Goal: Information Seeking & Learning: Learn about a topic

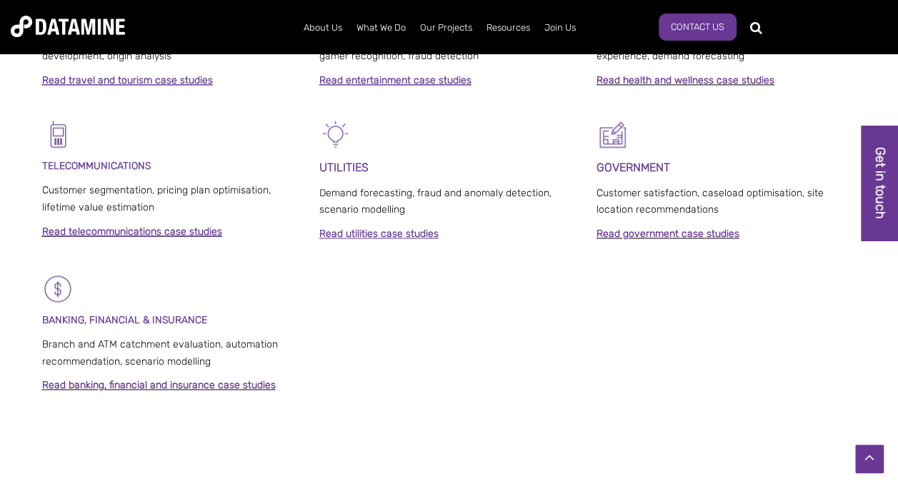
scroll to position [1000, 0]
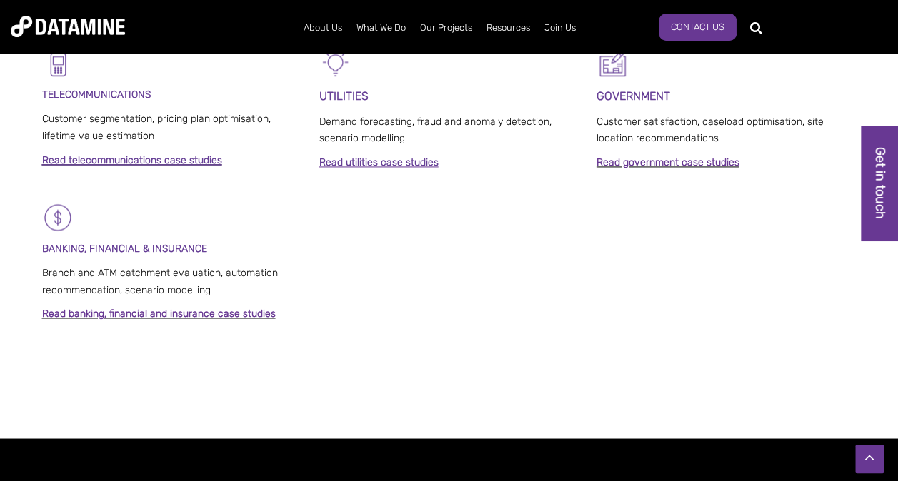
click at [137, 161] on link "Read telecommunications case studies" at bounding box center [132, 160] width 180 height 12
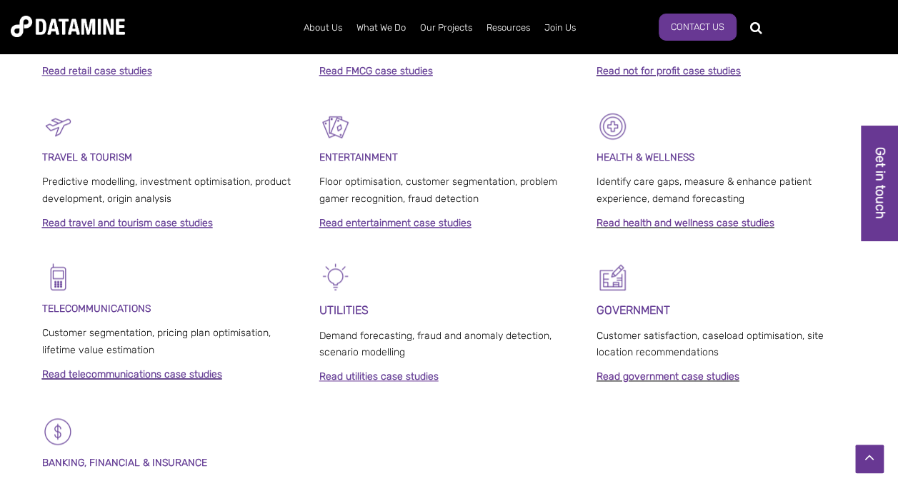
scroll to position [1143, 0]
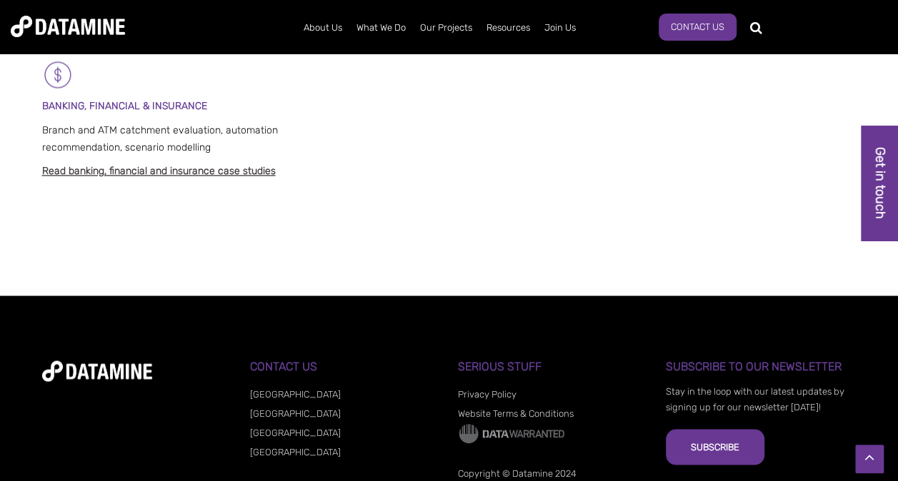
click at [215, 173] on link "Read banking, financial and insurance case studies" at bounding box center [159, 171] width 234 height 12
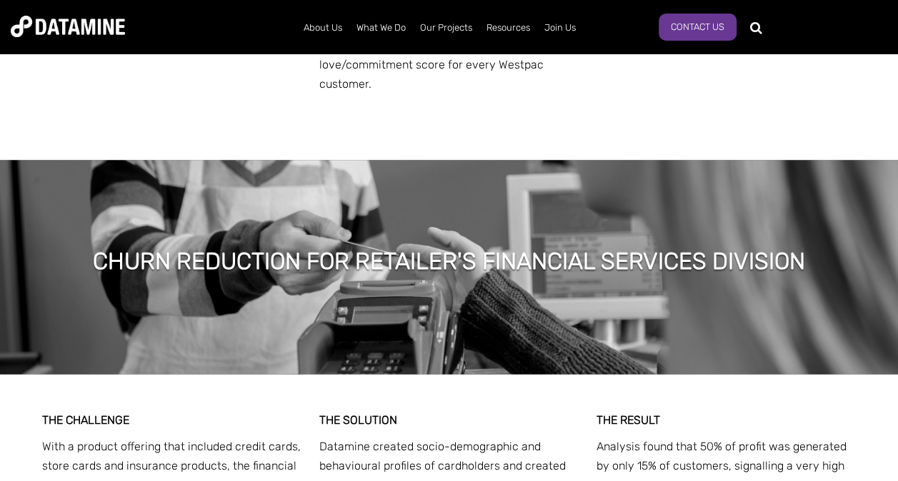
scroll to position [1000, 0]
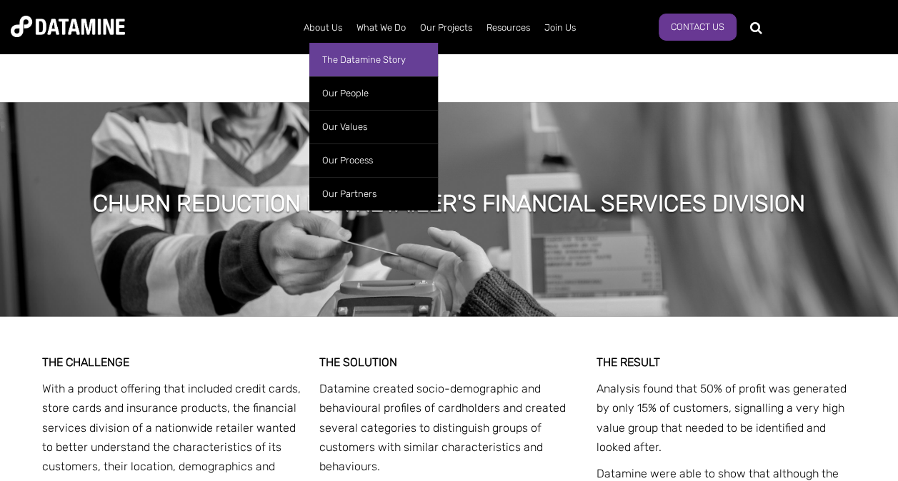
click at [332, 54] on link "The Datamine Story" at bounding box center [373, 60] width 129 height 34
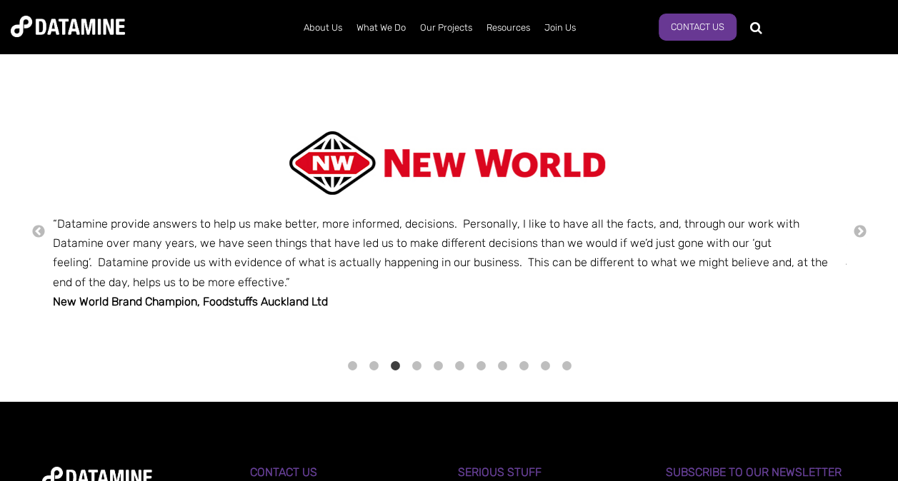
scroll to position [2285, 0]
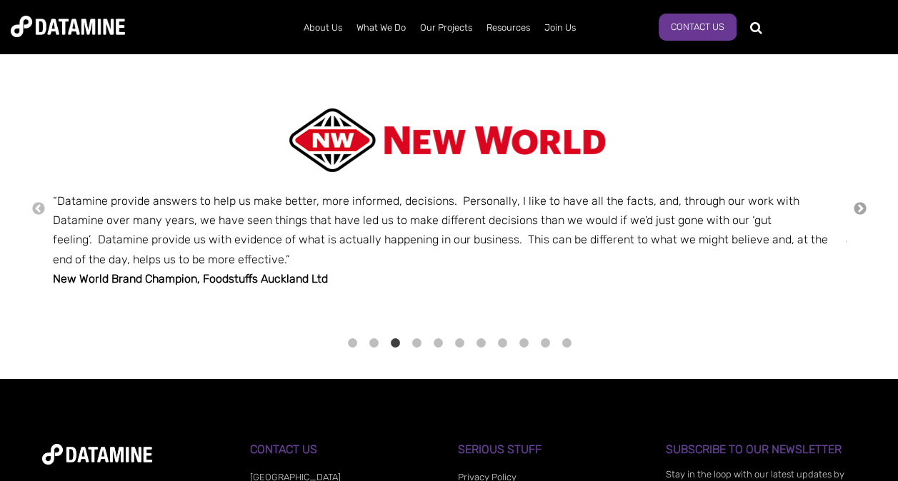
click at [861, 203] on button "→" at bounding box center [860, 209] width 14 height 16
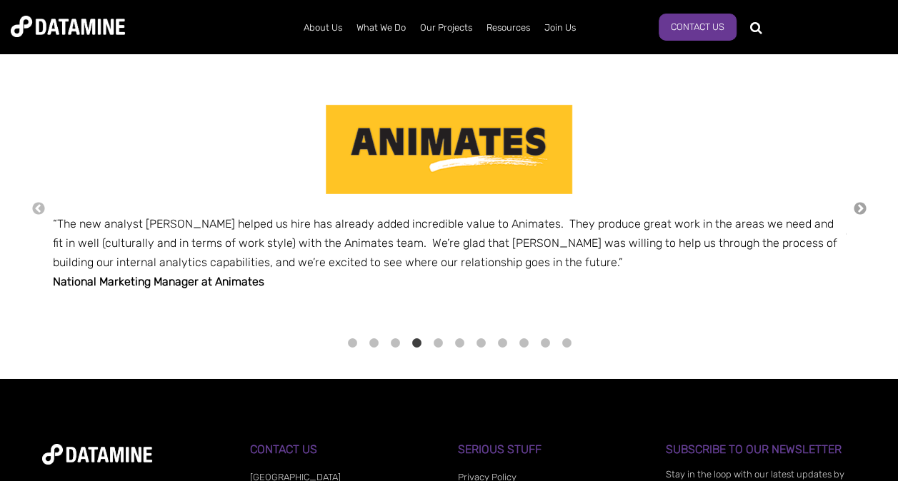
click at [861, 203] on button "→" at bounding box center [860, 209] width 14 height 16
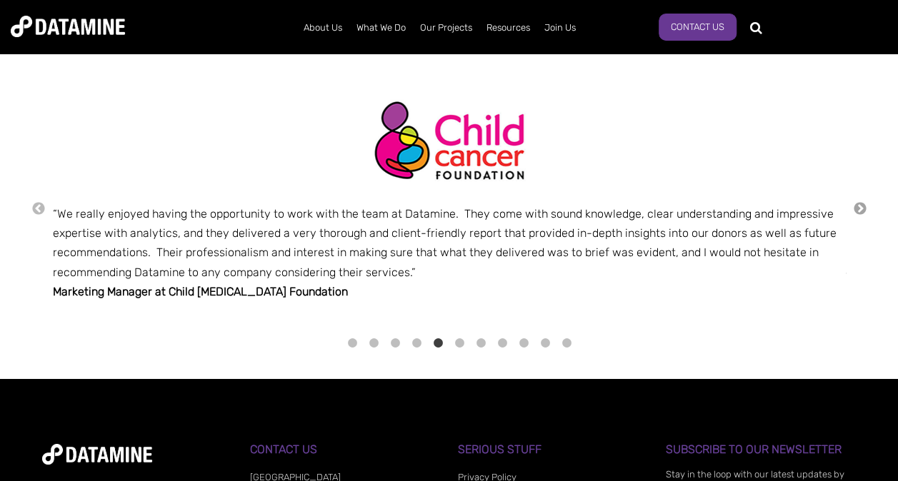
click at [861, 203] on button "→" at bounding box center [860, 209] width 14 height 16
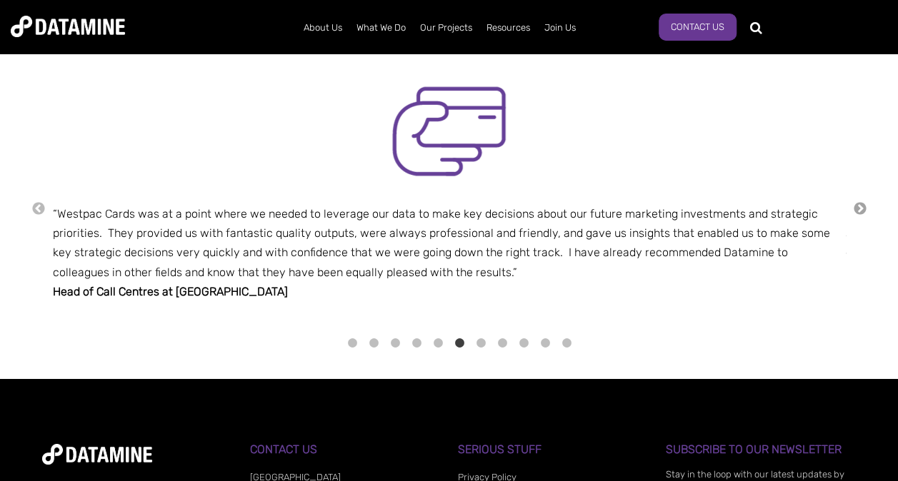
click at [861, 203] on button "→" at bounding box center [860, 209] width 14 height 16
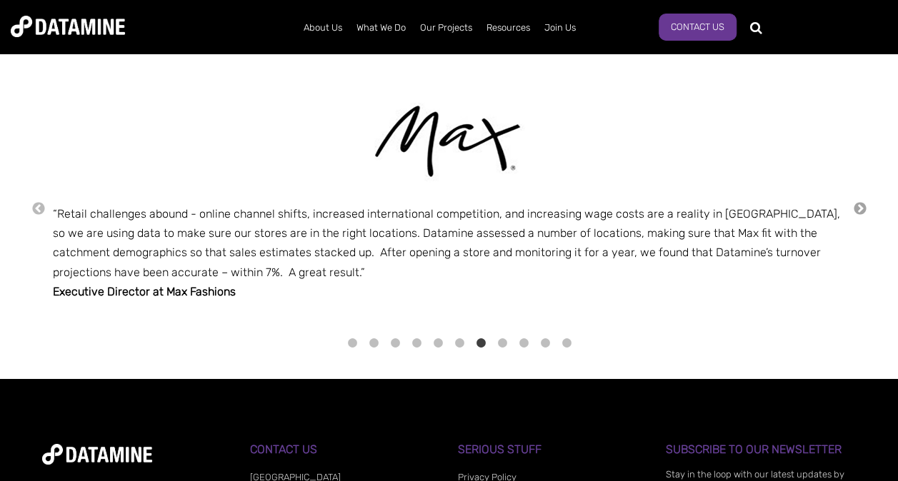
click at [861, 203] on button "→" at bounding box center [860, 209] width 14 height 16
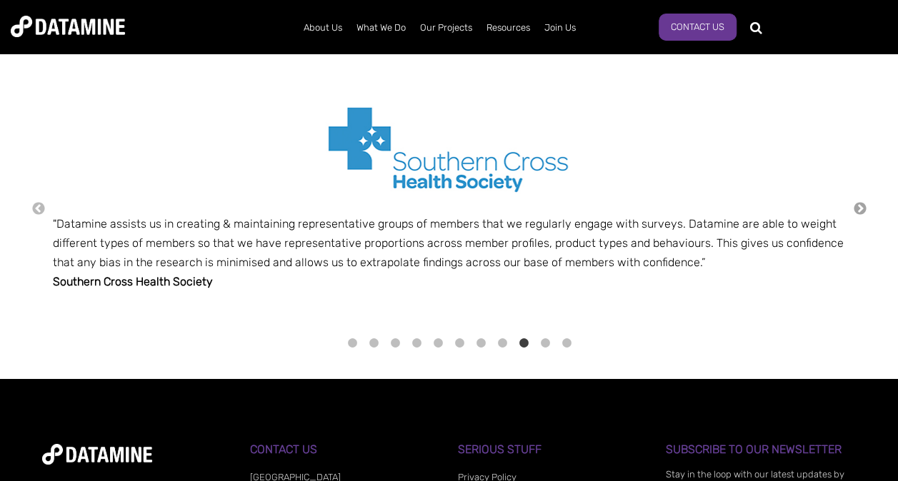
click at [861, 204] on button "→" at bounding box center [860, 209] width 14 height 16
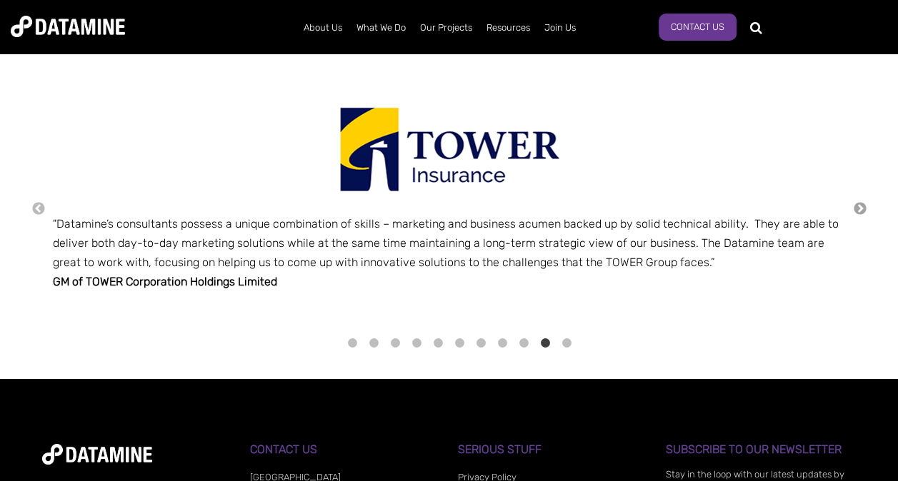
click at [860, 204] on button "→" at bounding box center [860, 209] width 14 height 16
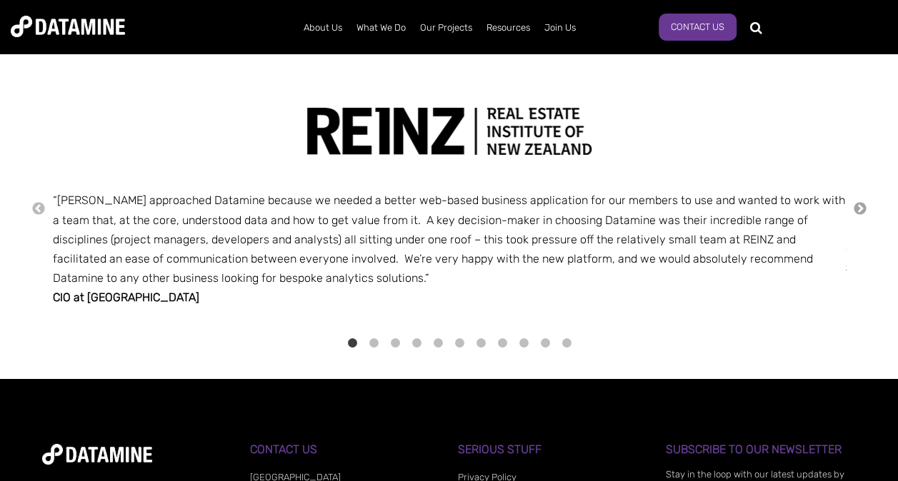
click at [861, 204] on button "→" at bounding box center [860, 209] width 14 height 16
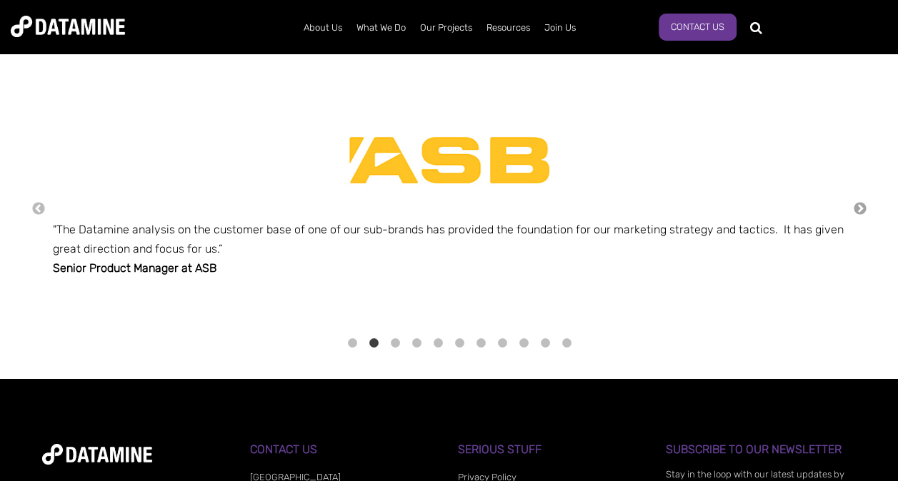
click at [861, 204] on button "→" at bounding box center [860, 209] width 14 height 16
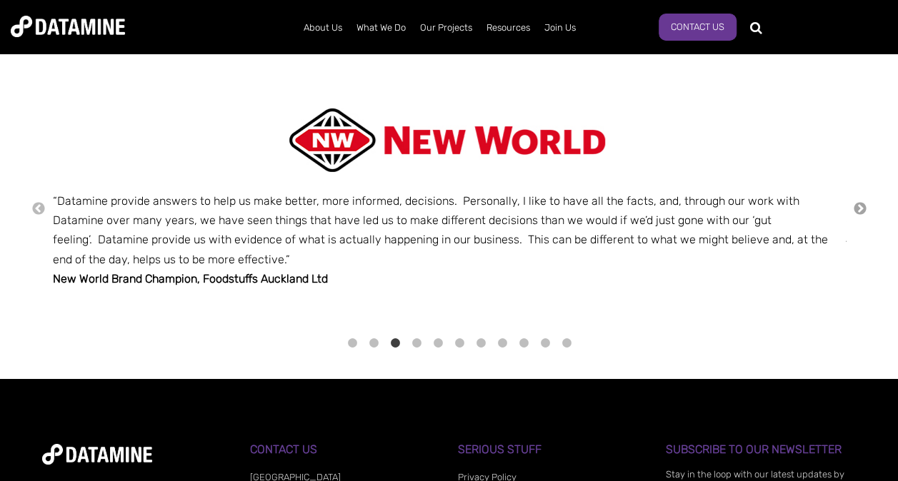
click at [860, 204] on button "→" at bounding box center [860, 209] width 14 height 16
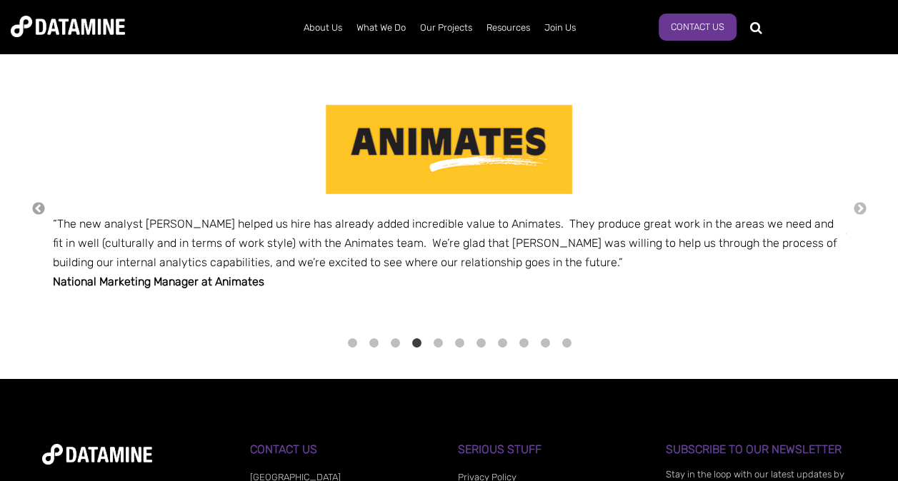
click at [36, 204] on button "←" at bounding box center [38, 209] width 14 height 16
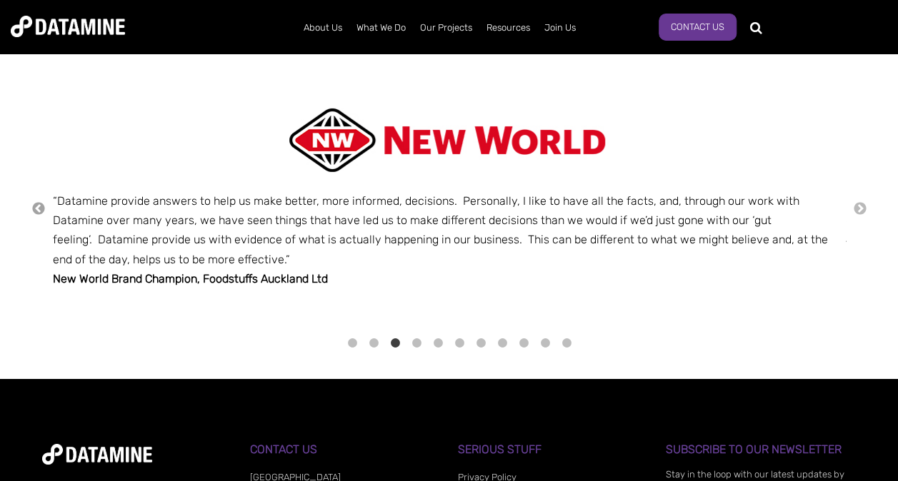
click at [36, 204] on button "←" at bounding box center [38, 209] width 14 height 16
click at [38, 201] on button "←" at bounding box center [38, 209] width 14 height 16
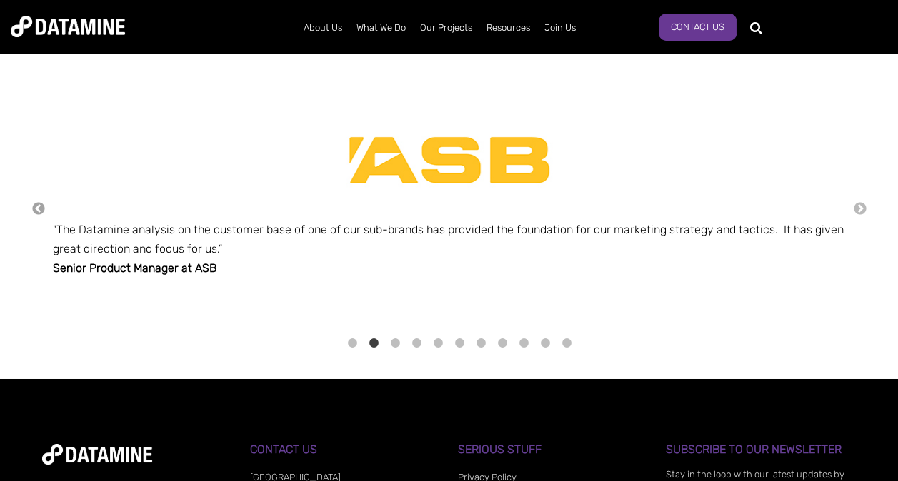
click at [38, 201] on button "←" at bounding box center [38, 209] width 14 height 16
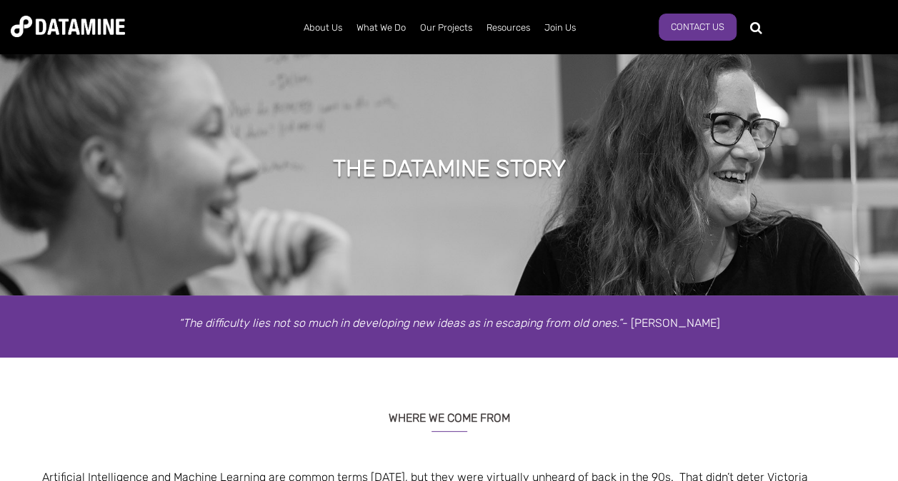
scroll to position [0, 0]
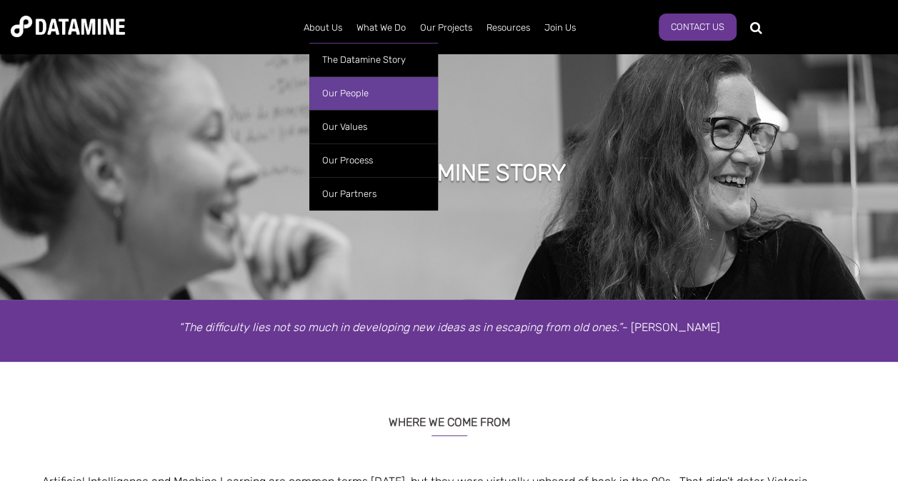
click at [363, 87] on link "Our People" at bounding box center [373, 93] width 129 height 34
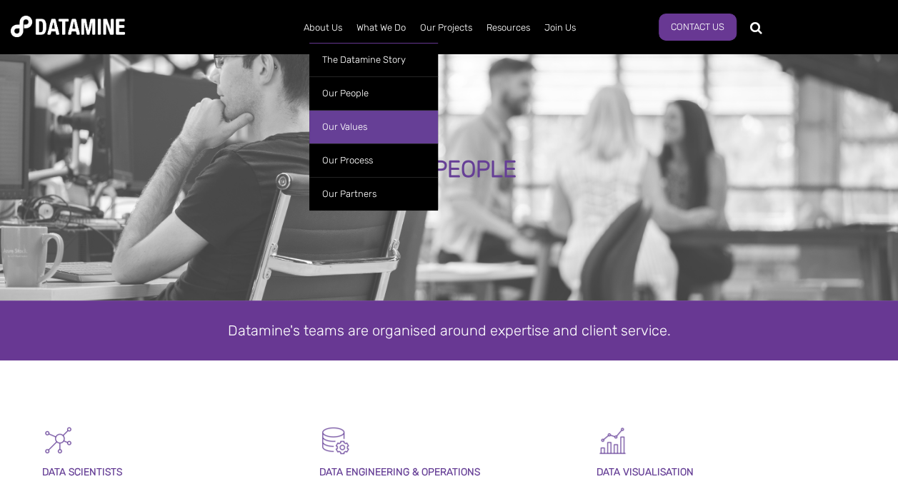
click at [367, 128] on link "Our Values" at bounding box center [373, 127] width 129 height 34
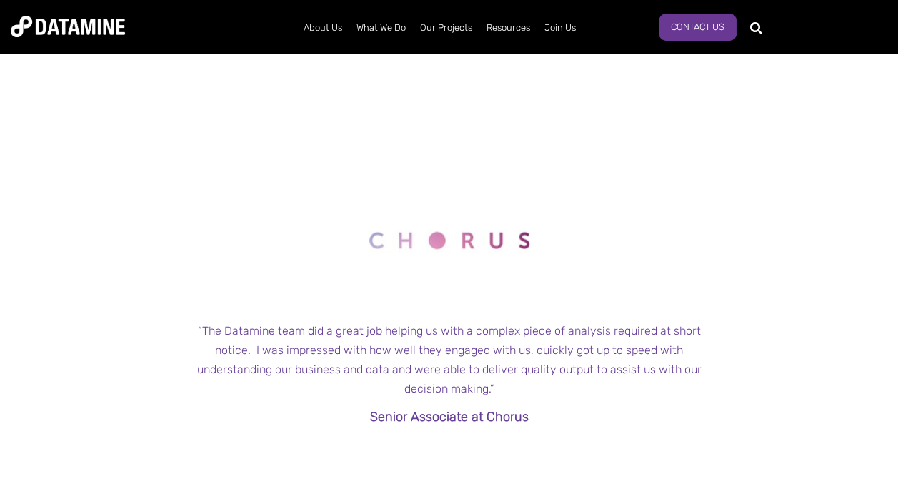
scroll to position [1285, 0]
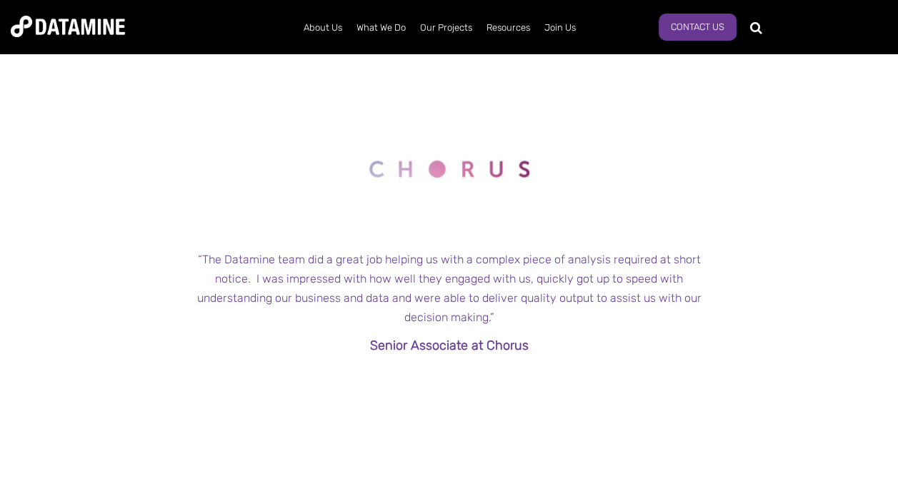
click at [773, 201] on div "← "Datamine’s consultants possess a unique combination of skills – marketing an…" at bounding box center [449, 279] width 836 height 550
click at [439, 202] on img at bounding box center [448, 166] width 160 height 152
click at [114, 202] on div "← "Datamine’s consultants possess a unique combination of skills – marketing an…" at bounding box center [449, 279] width 836 height 550
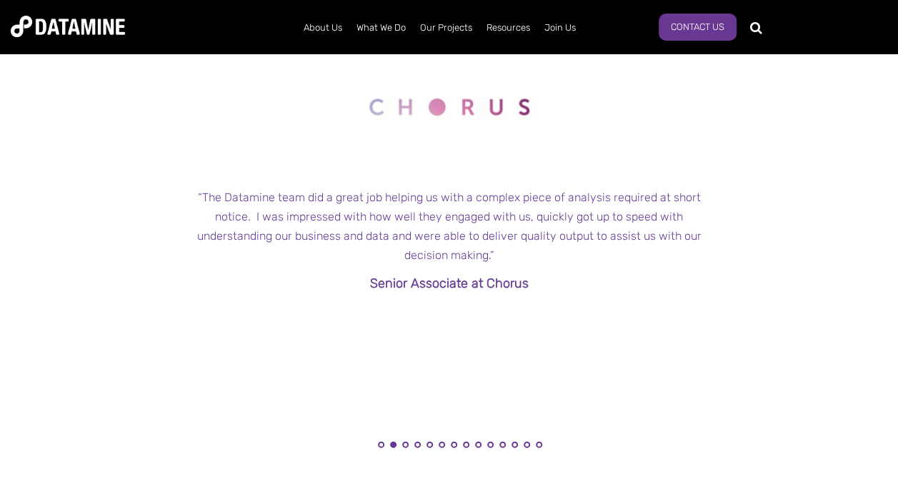
scroll to position [1357, 0]
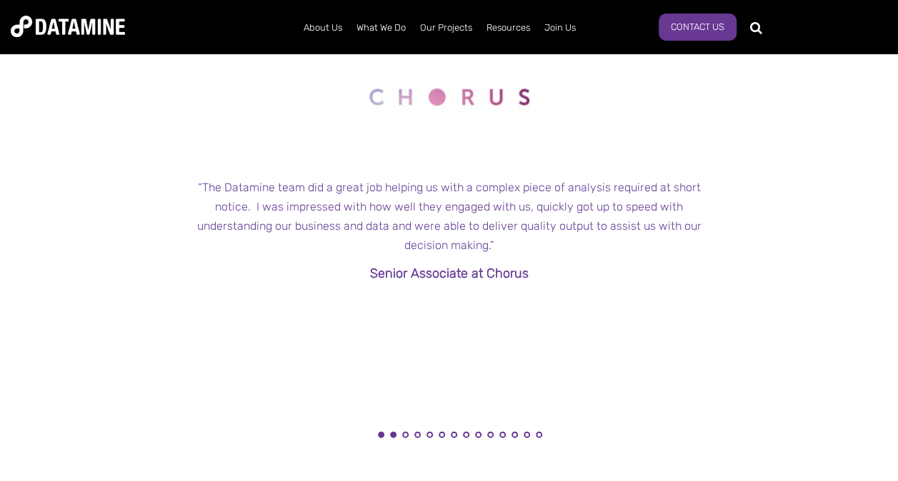
click at [380, 437] on button "1" at bounding box center [381, 435] width 6 height 6
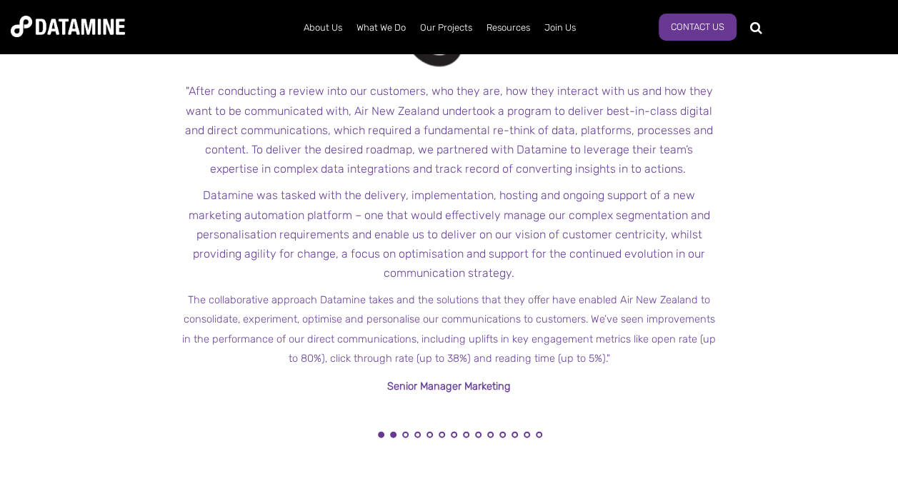
click at [396, 436] on button "2" at bounding box center [393, 435] width 6 height 6
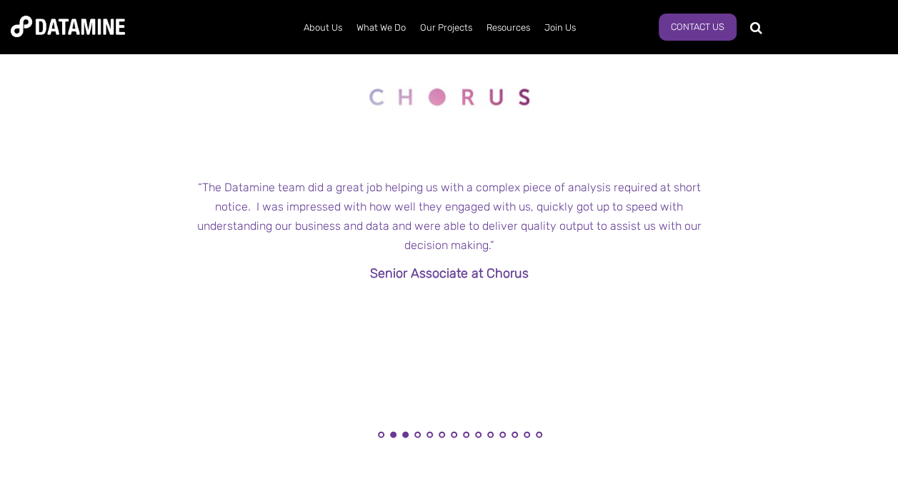
click at [407, 436] on button "3" at bounding box center [405, 435] width 6 height 6
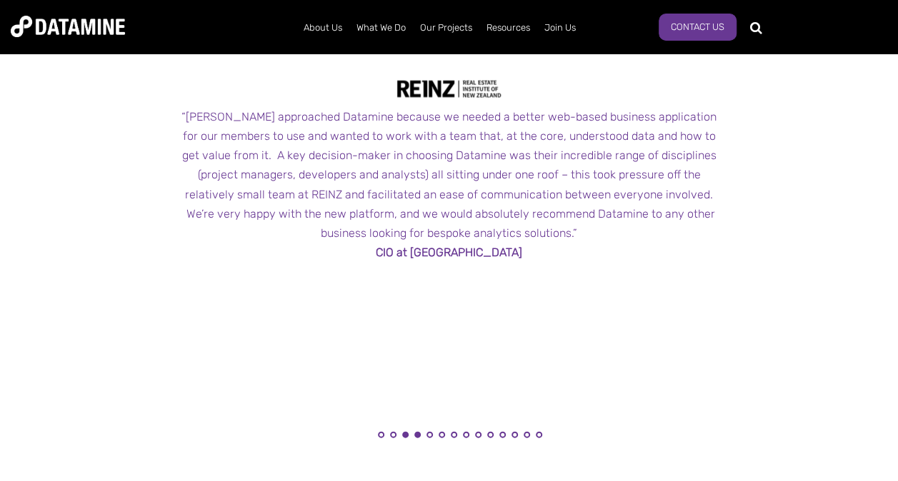
click at [416, 437] on button "4" at bounding box center [417, 435] width 6 height 6
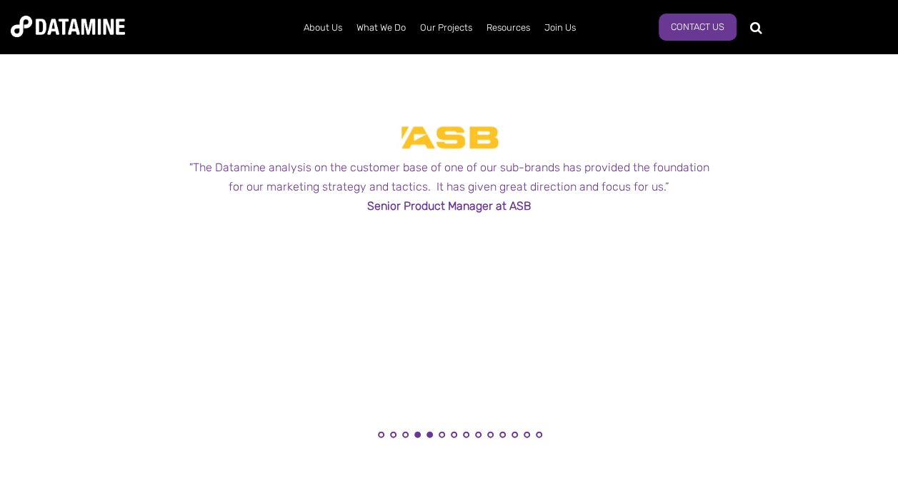
click at [428, 437] on button "5" at bounding box center [429, 435] width 6 height 6
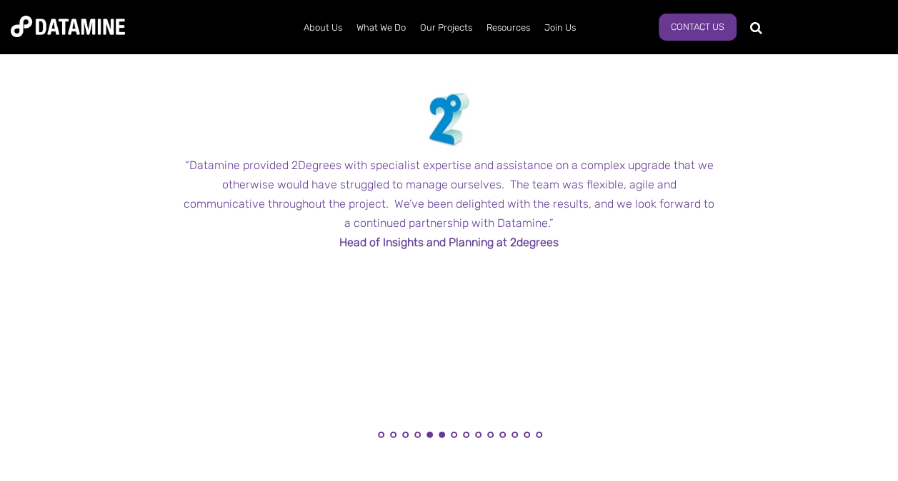
click at [443, 436] on button "6" at bounding box center [441, 435] width 6 height 6
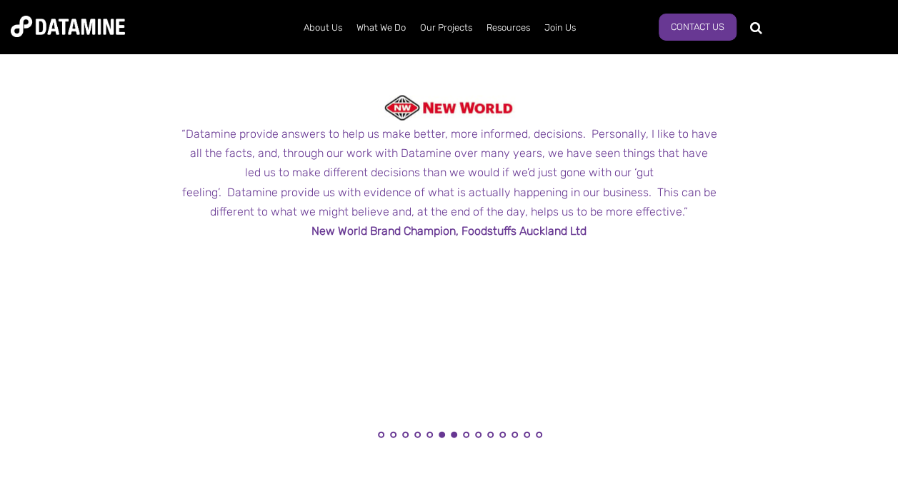
click at [456, 436] on button "7" at bounding box center [454, 435] width 6 height 6
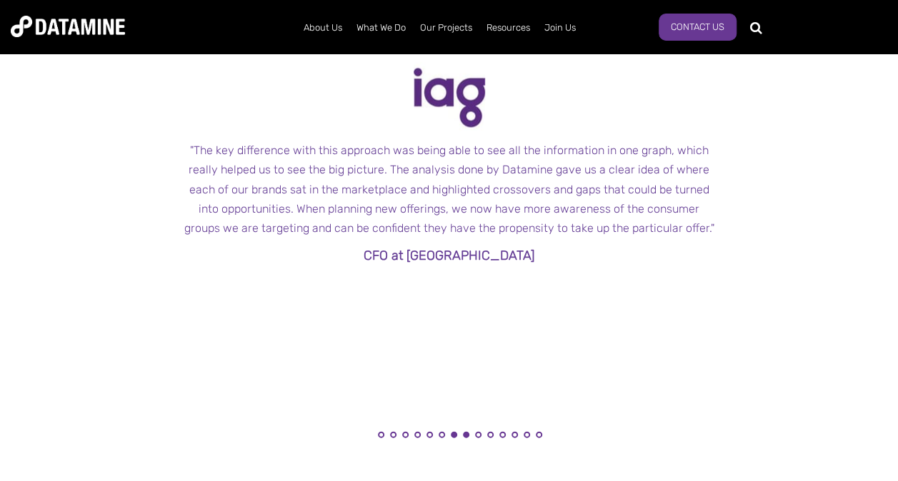
click at [467, 438] on button "8" at bounding box center [466, 435] width 6 height 6
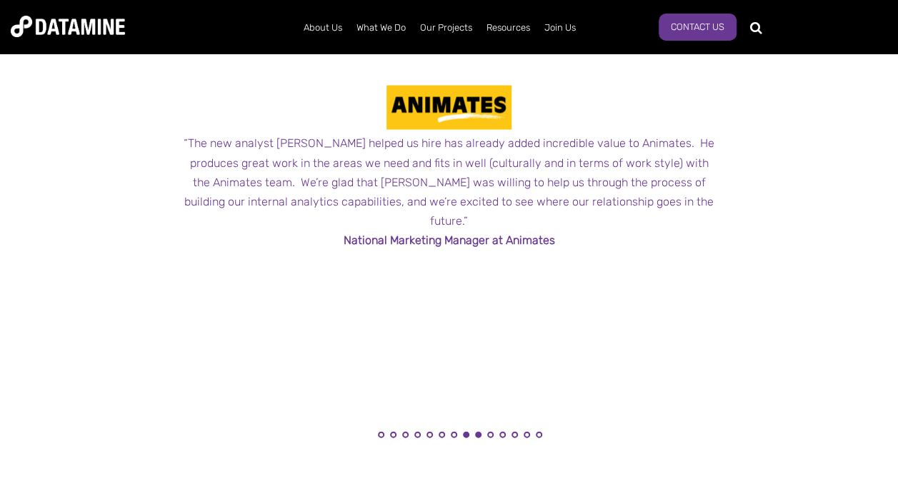
click at [479, 436] on button "9" at bounding box center [478, 435] width 6 height 6
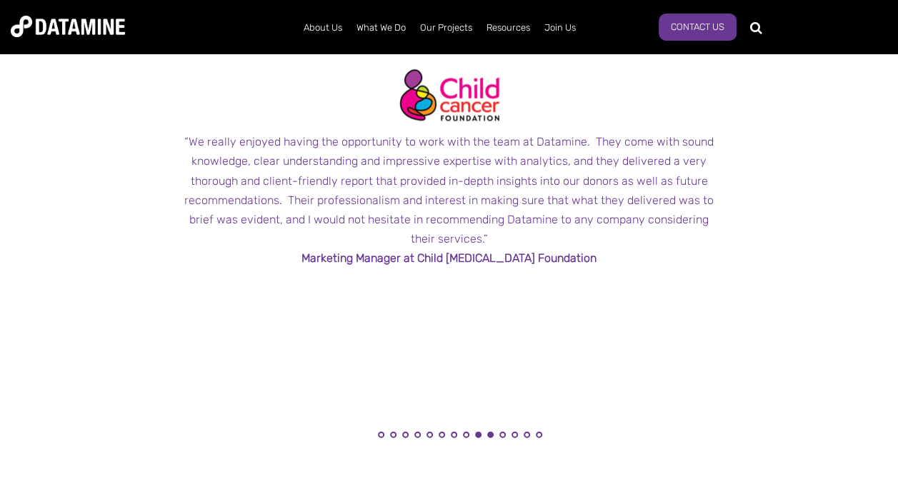
click at [491, 436] on button "10" at bounding box center [490, 435] width 6 height 6
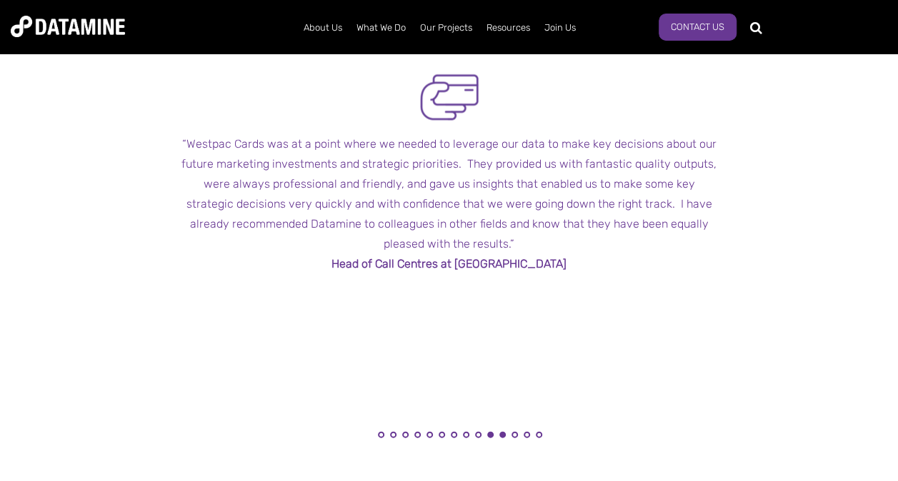
click at [501, 437] on button "11" at bounding box center [502, 435] width 6 height 6
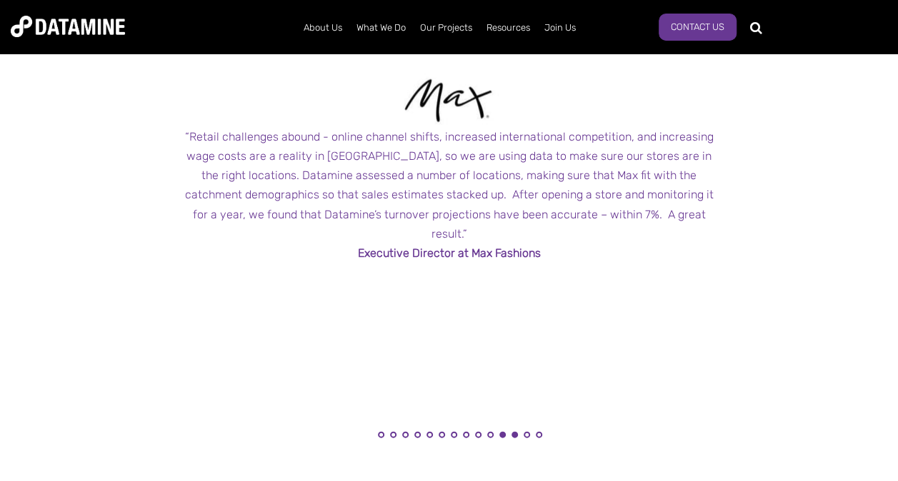
click at [513, 434] on button "12" at bounding box center [514, 435] width 6 height 6
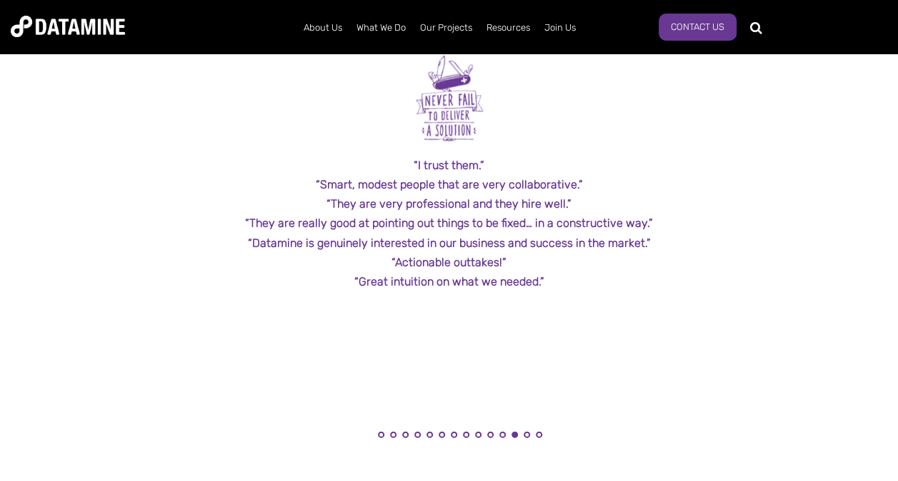
click at [528, 438] on li "13" at bounding box center [526, 439] width 14 height 14
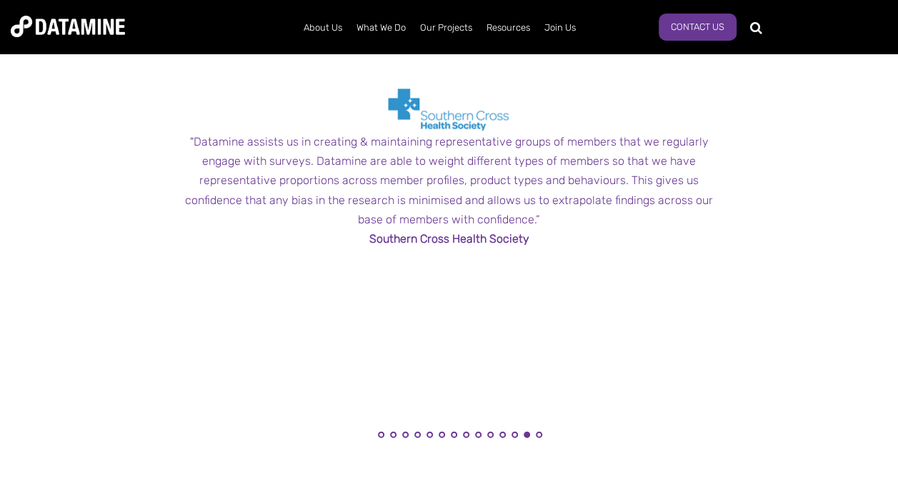
click at [541, 437] on li "14" at bounding box center [538, 439] width 14 height 14
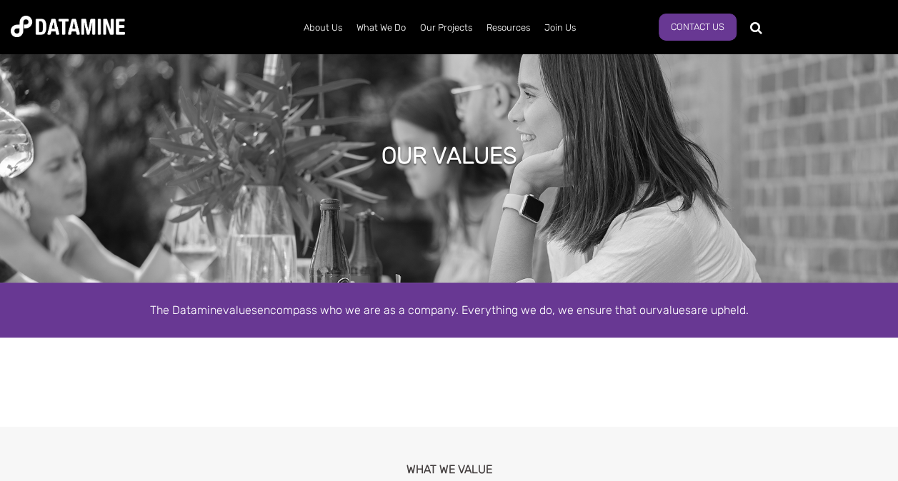
scroll to position [0, 0]
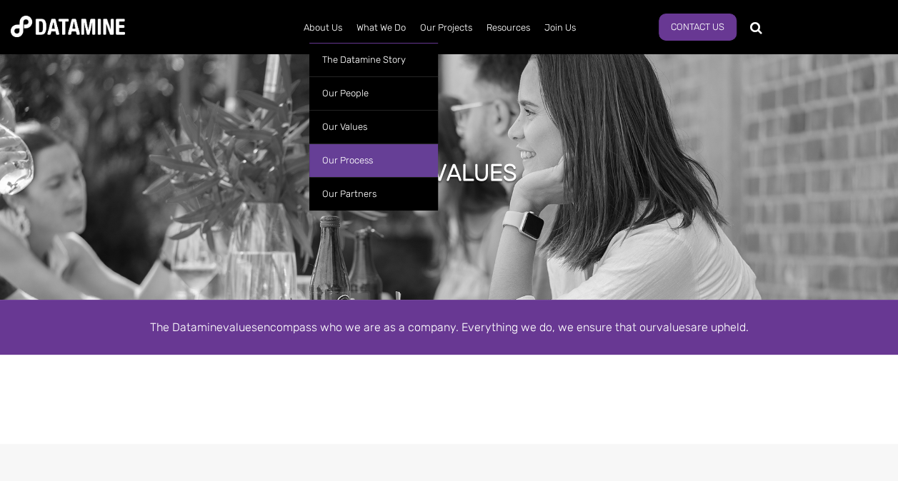
click at [347, 155] on link "Our Process" at bounding box center [373, 161] width 129 height 34
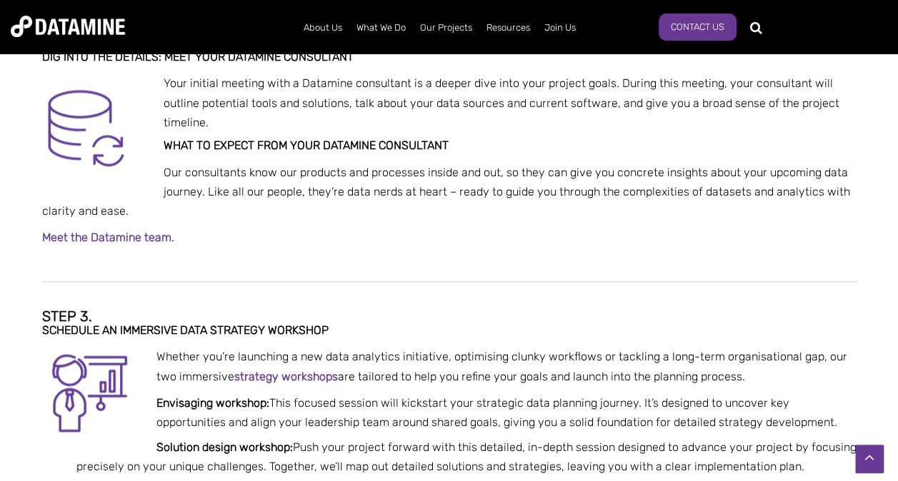
scroll to position [714, 0]
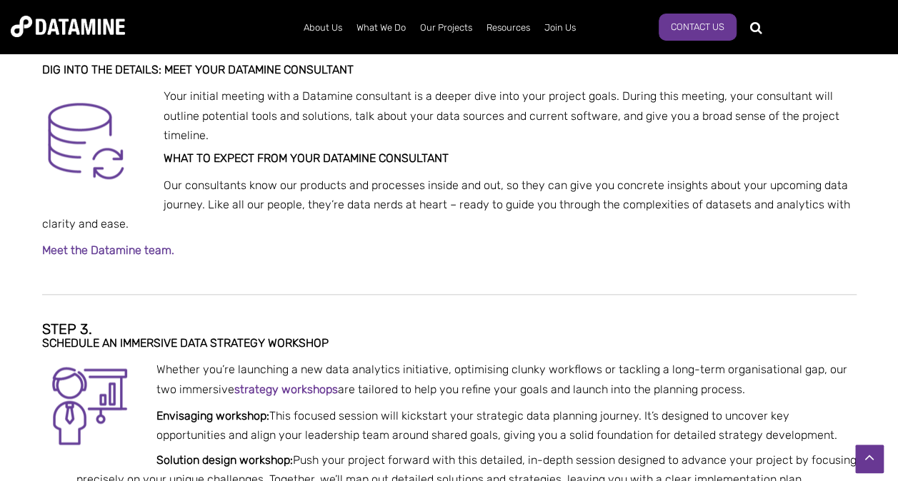
click at [147, 250] on link "Meet the Datamine team." at bounding box center [108, 251] width 132 height 14
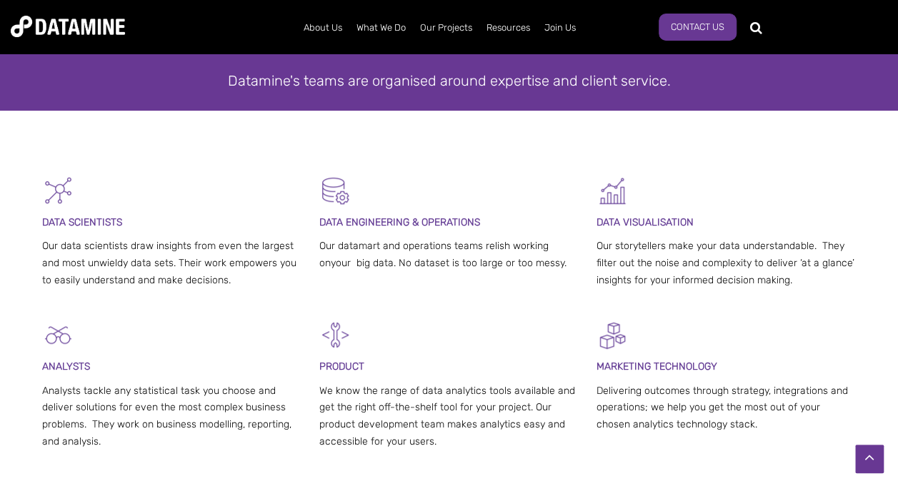
scroll to position [199, 0]
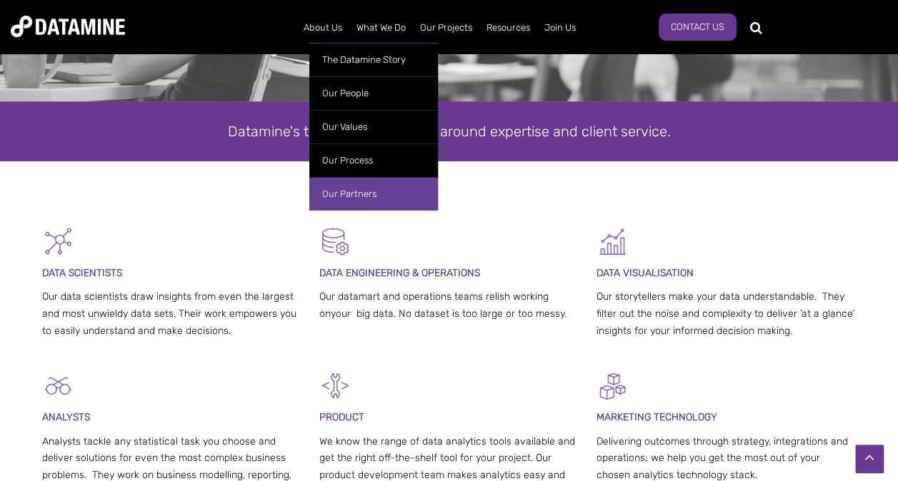
click at [367, 191] on link "Our Partners" at bounding box center [373, 194] width 129 height 34
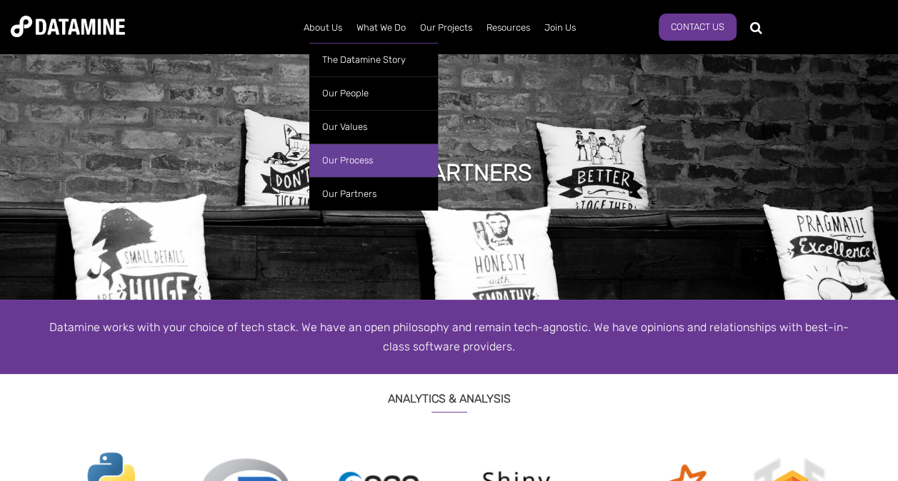
click at [350, 159] on link "Our Process" at bounding box center [373, 161] width 129 height 34
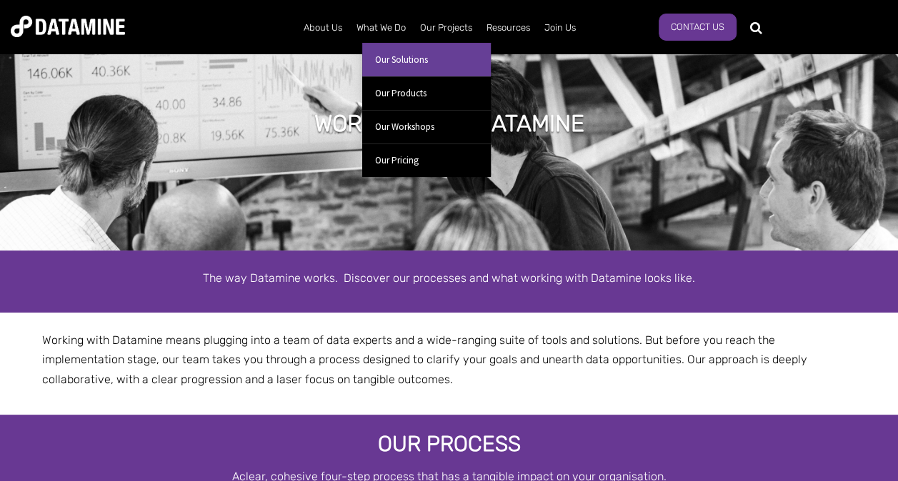
click at [415, 63] on link "Our Solutions" at bounding box center [426, 60] width 129 height 34
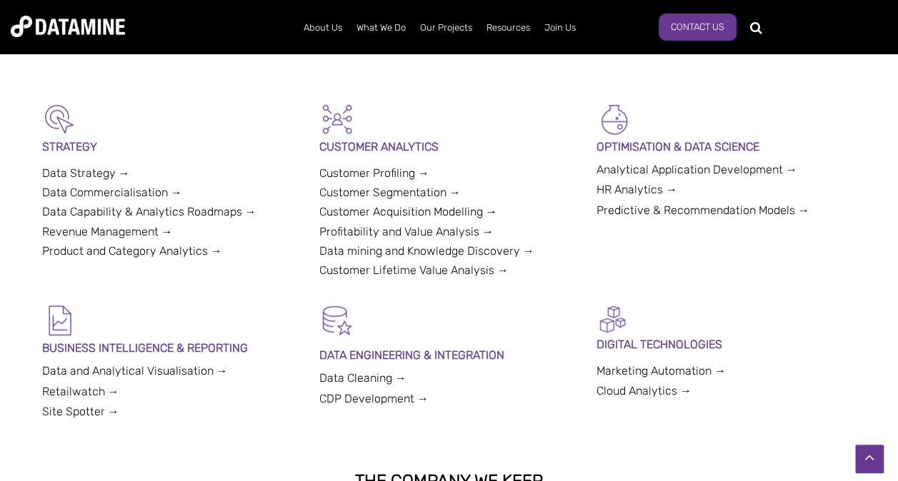
scroll to position [286, 0]
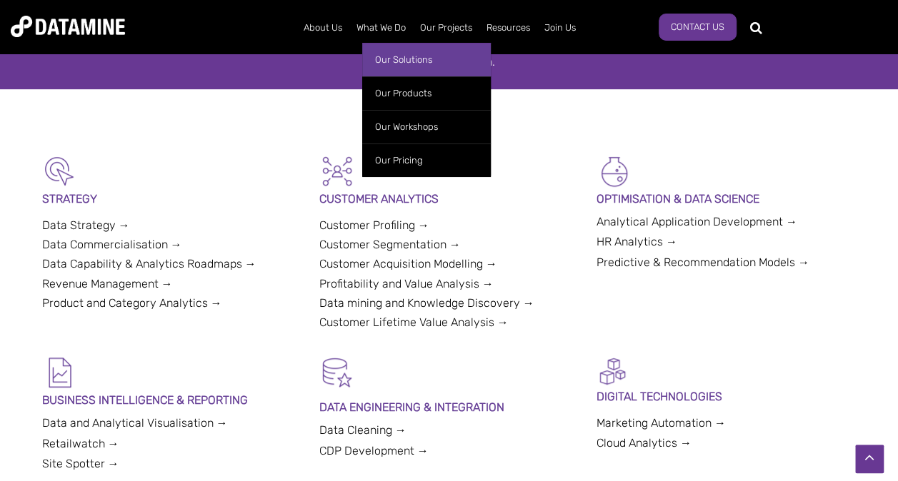
click at [408, 56] on link "Our Solutions" at bounding box center [426, 60] width 129 height 34
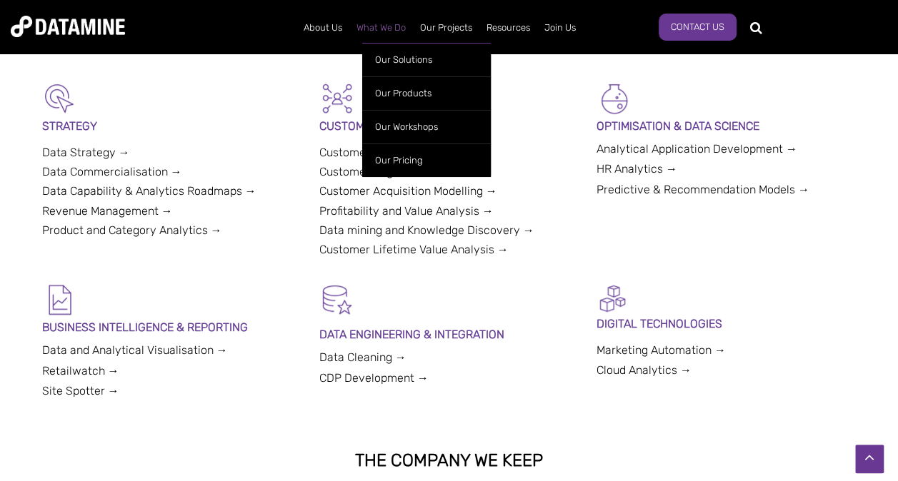
scroll to position [357, 0]
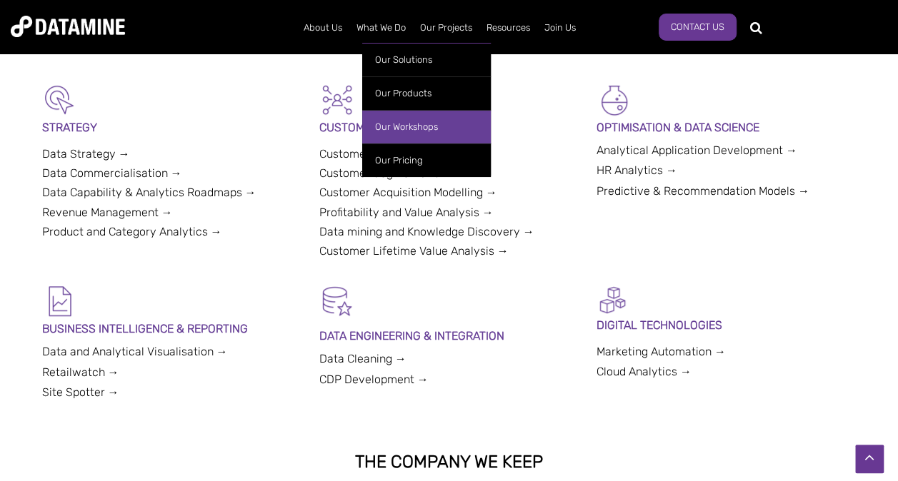
click at [407, 123] on link "Our Workshops" at bounding box center [426, 127] width 129 height 34
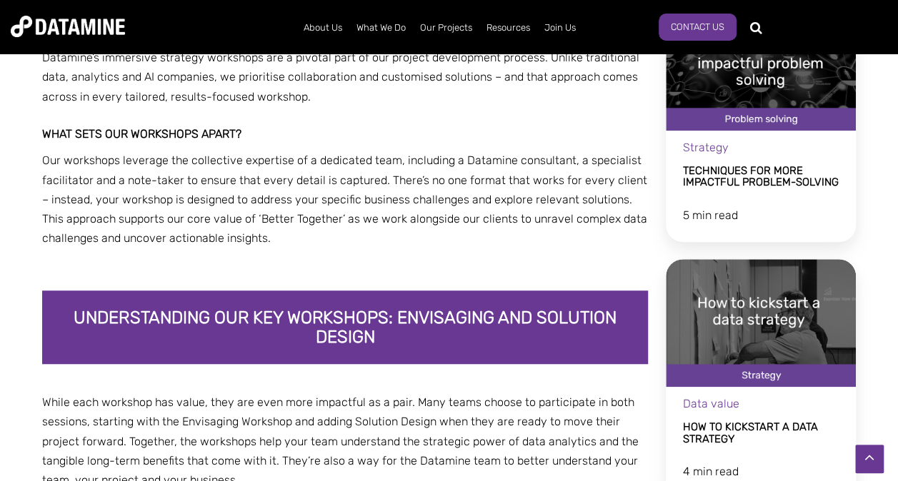
scroll to position [357, 0]
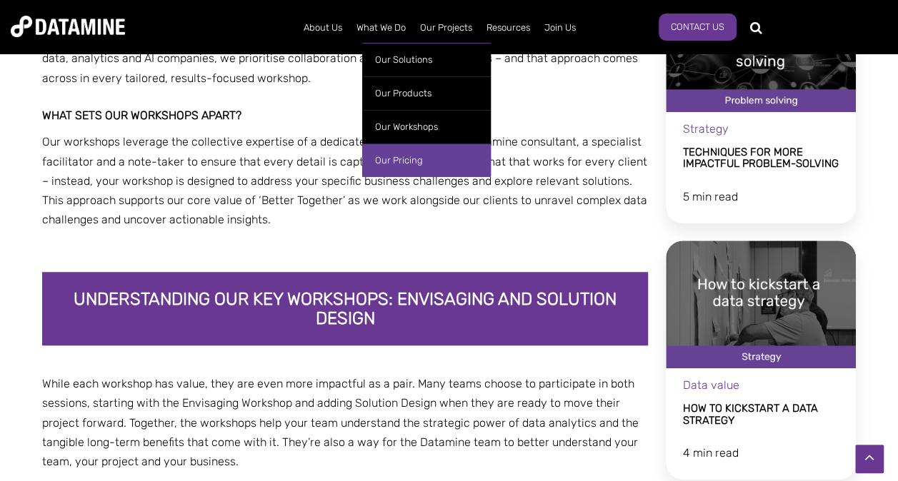
click at [411, 156] on link "Our Pricing" at bounding box center [426, 161] width 129 height 34
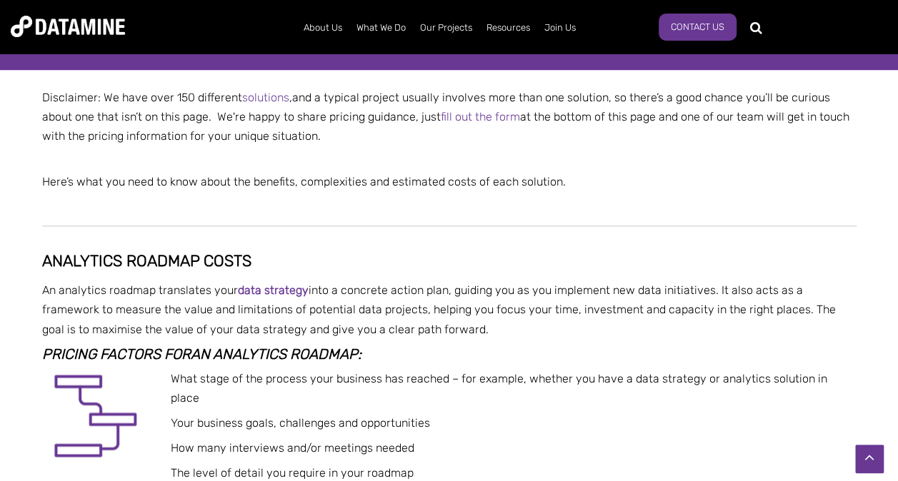
scroll to position [201, 0]
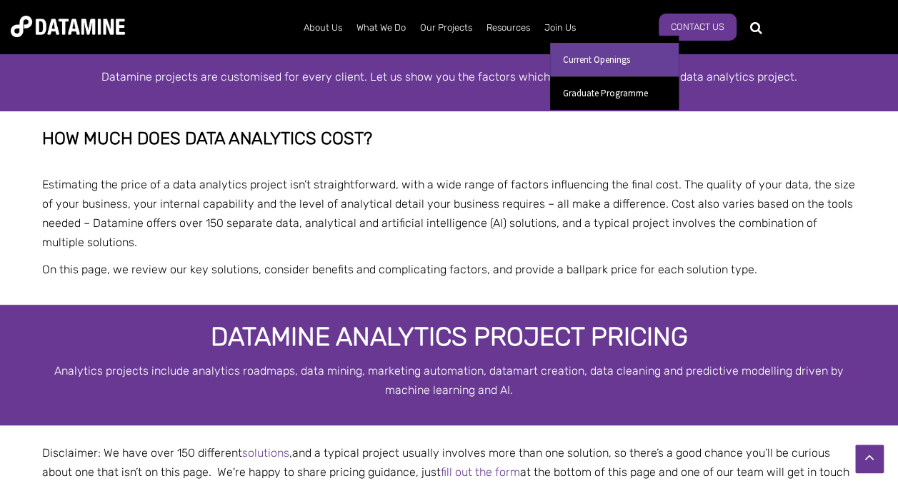
click at [583, 52] on link "Current Openings" at bounding box center [614, 60] width 129 height 34
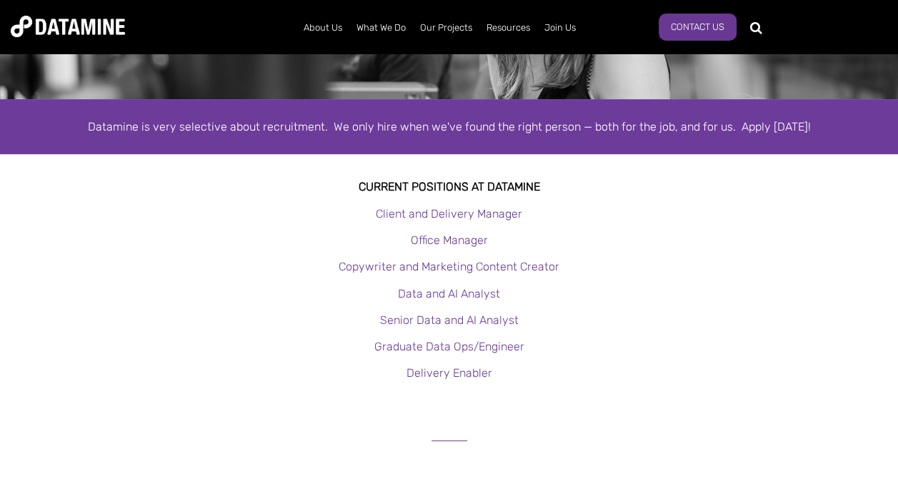
scroll to position [214, 0]
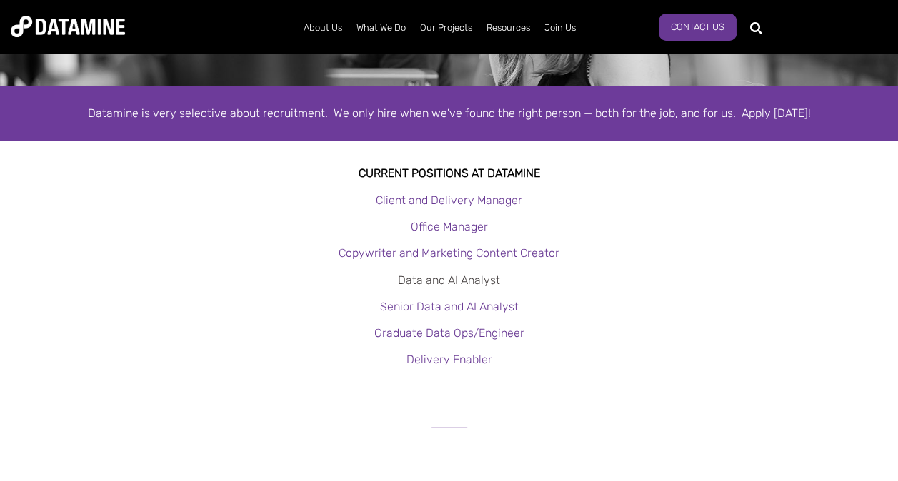
click at [464, 281] on link "Data and AI Analyst" at bounding box center [449, 281] width 102 height 14
click at [502, 308] on link "Senior Data and AI Analyst" at bounding box center [449, 307] width 139 height 14
